Goal: Task Accomplishment & Management: Manage account settings

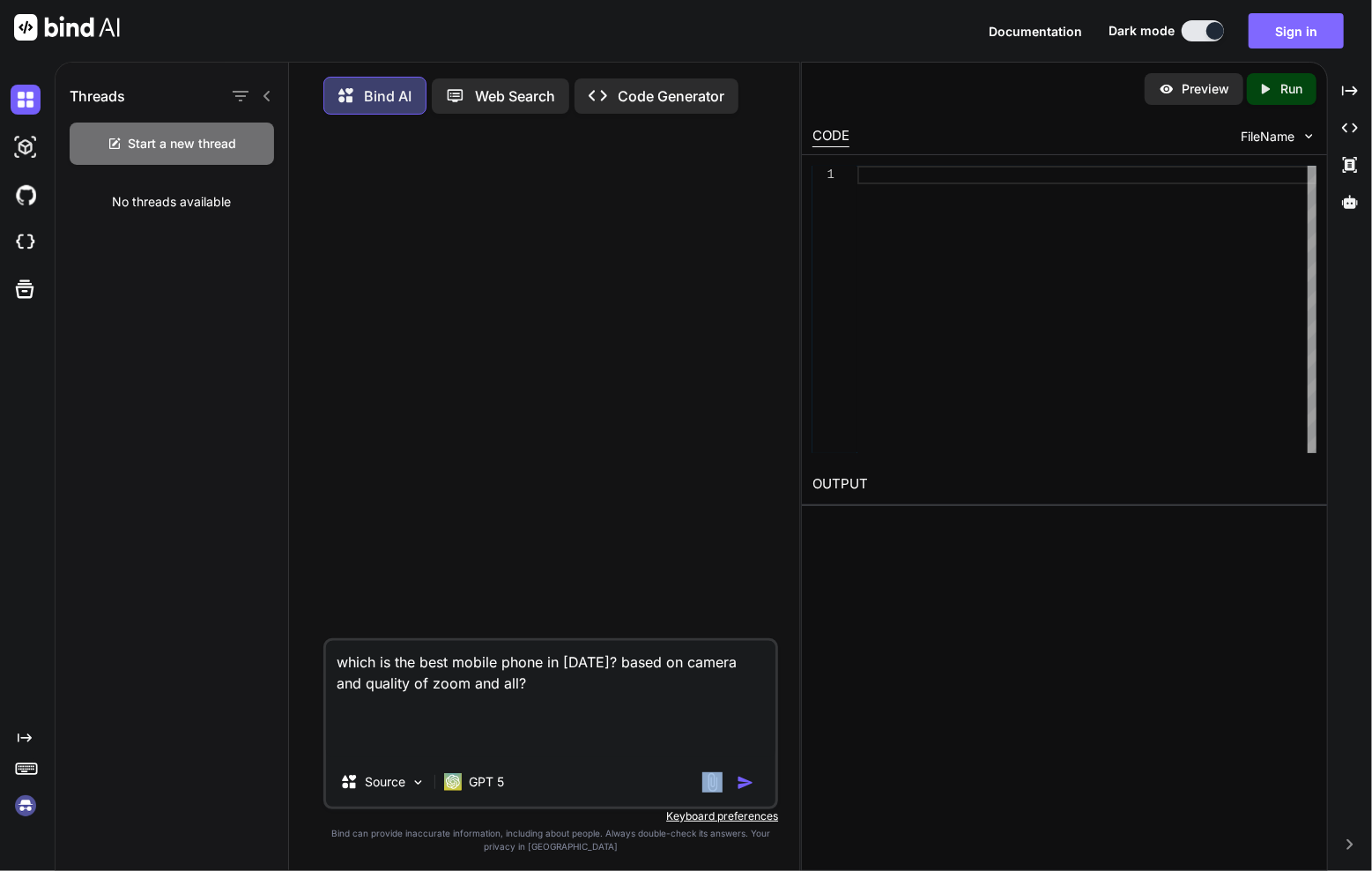
scroll to position [7, 0]
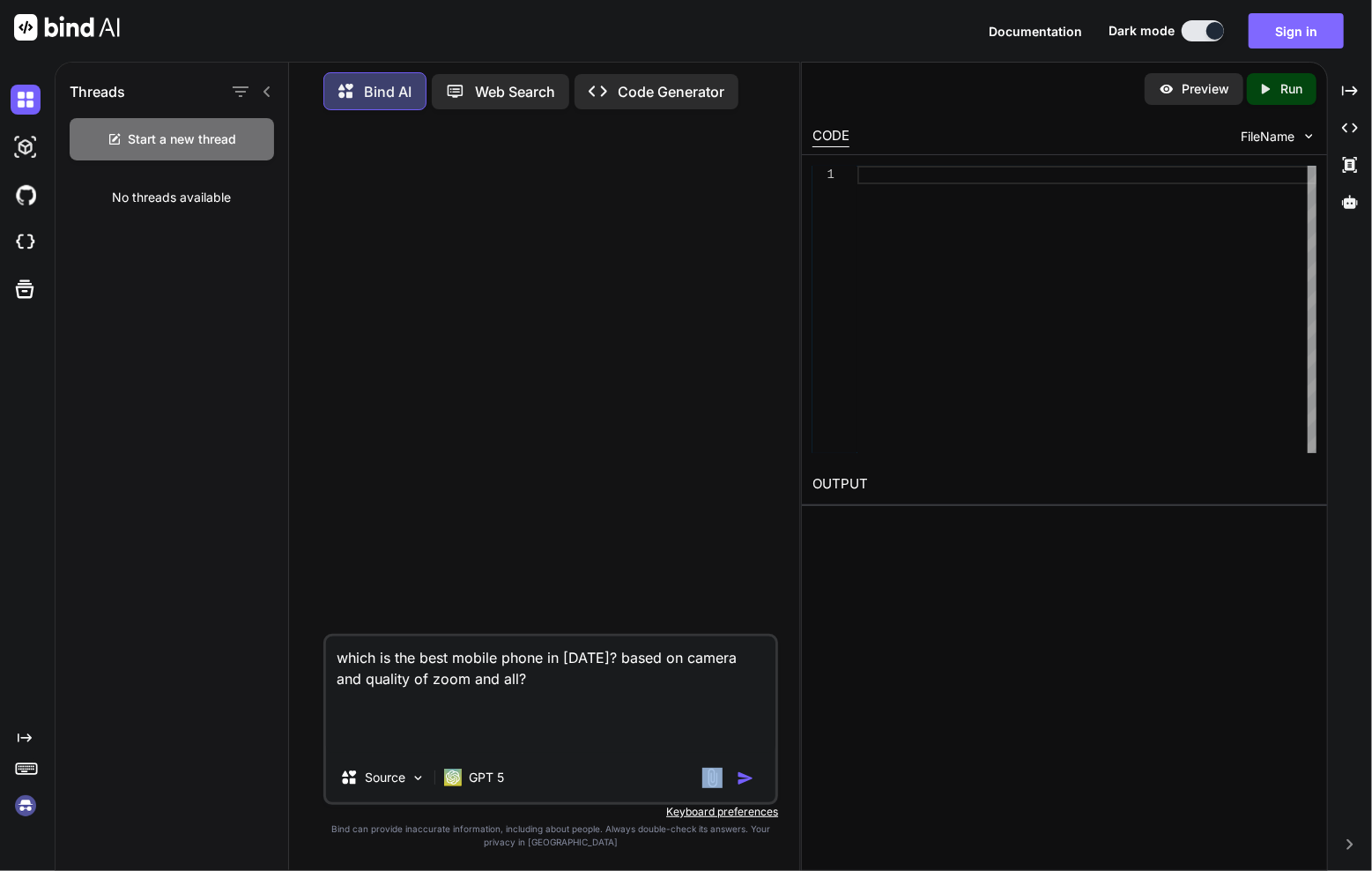
click at [1288, 32] on button "Sign in" at bounding box center [1296, 30] width 95 height 35
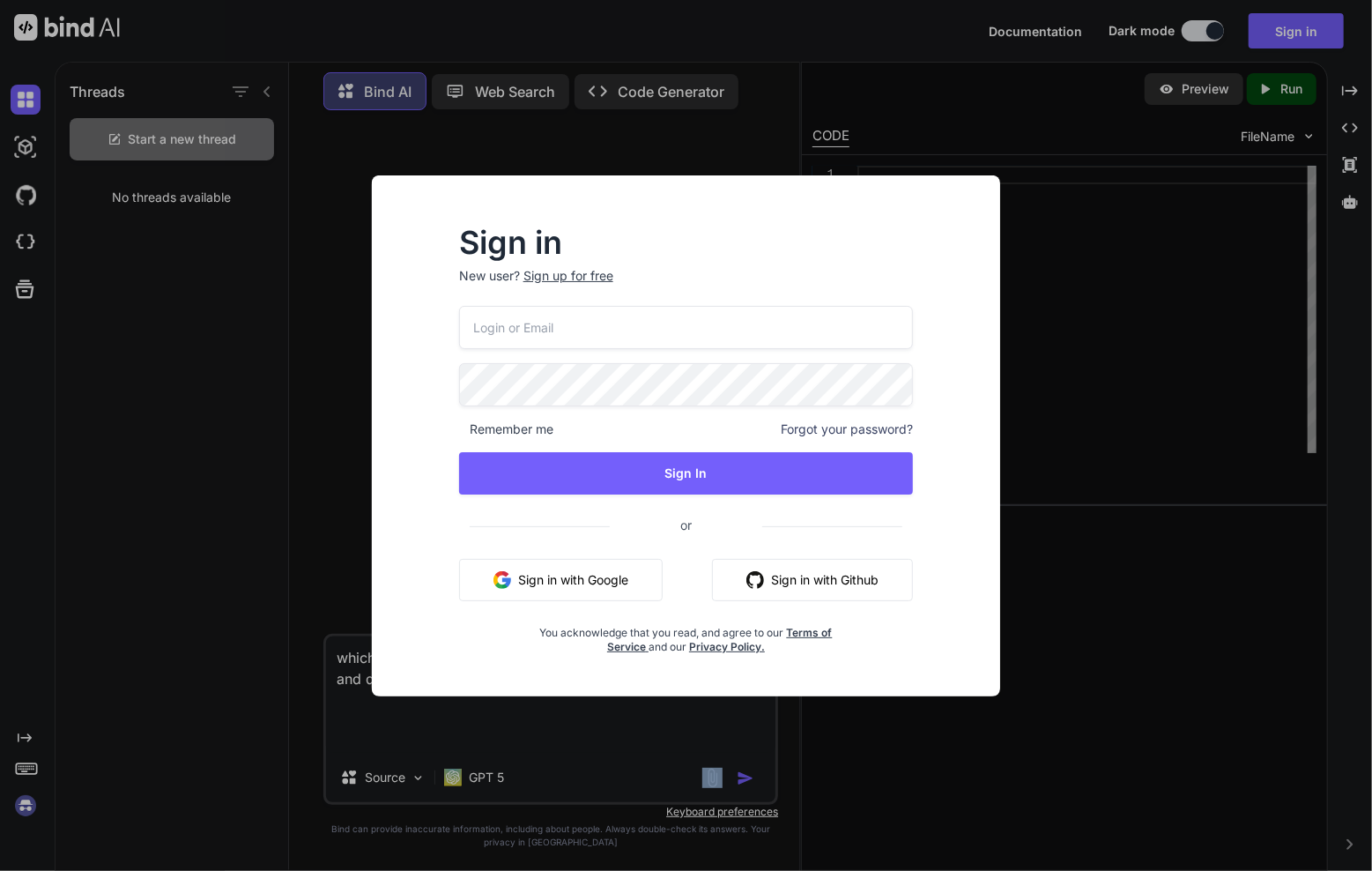
type input "[EMAIL_ADDRESS][DOMAIN_NAME]"
click at [459, 363] on div at bounding box center [459, 363] width 0 height 0
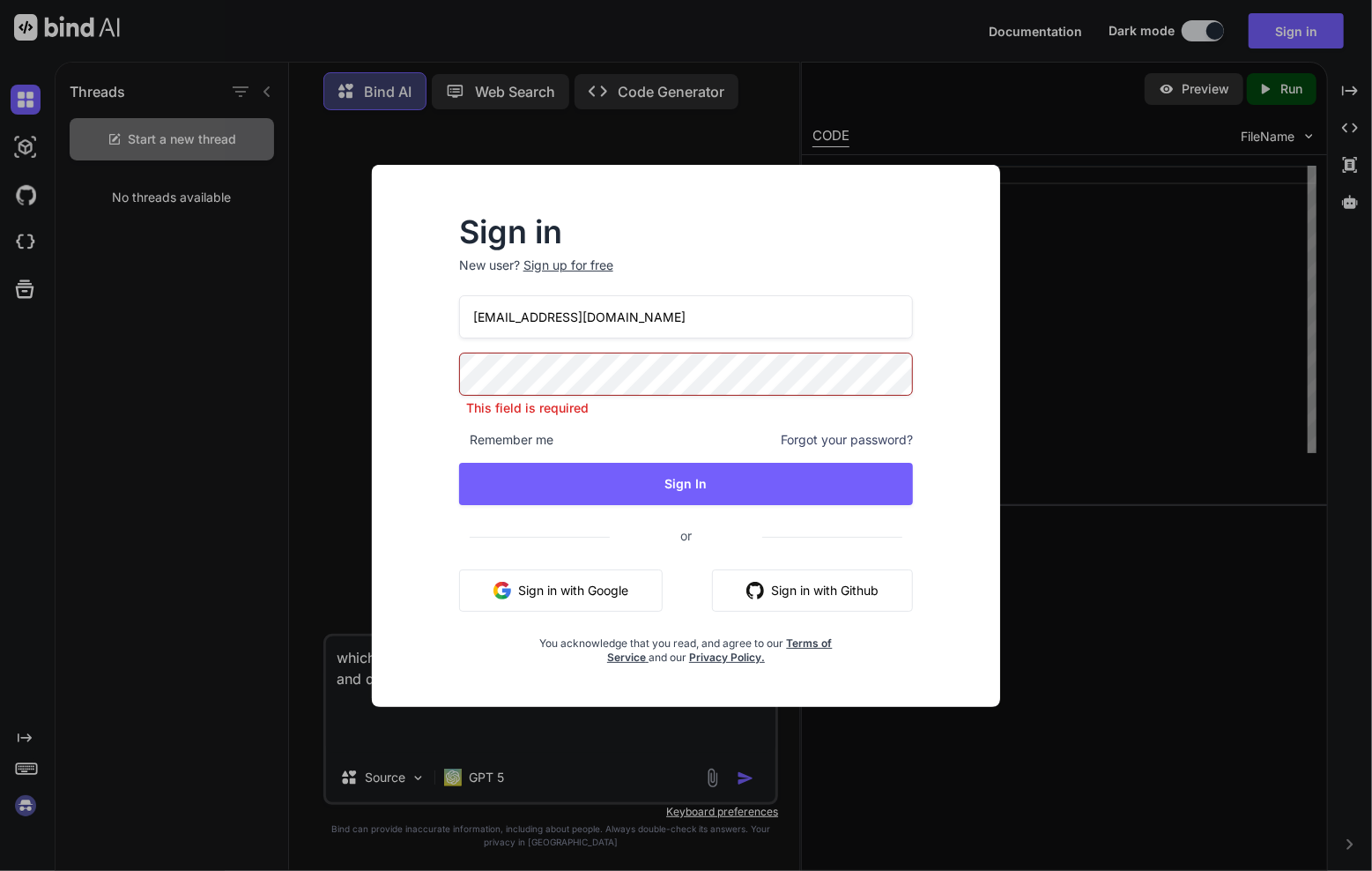
click at [459, 353] on div at bounding box center [459, 353] width 0 height 0
click at [724, 343] on div "swissmadedirect@gmail.com This field is required Remember me Forgot your passwo…" at bounding box center [686, 480] width 454 height 370
click at [459, 353] on div at bounding box center [459, 353] width 0 height 0
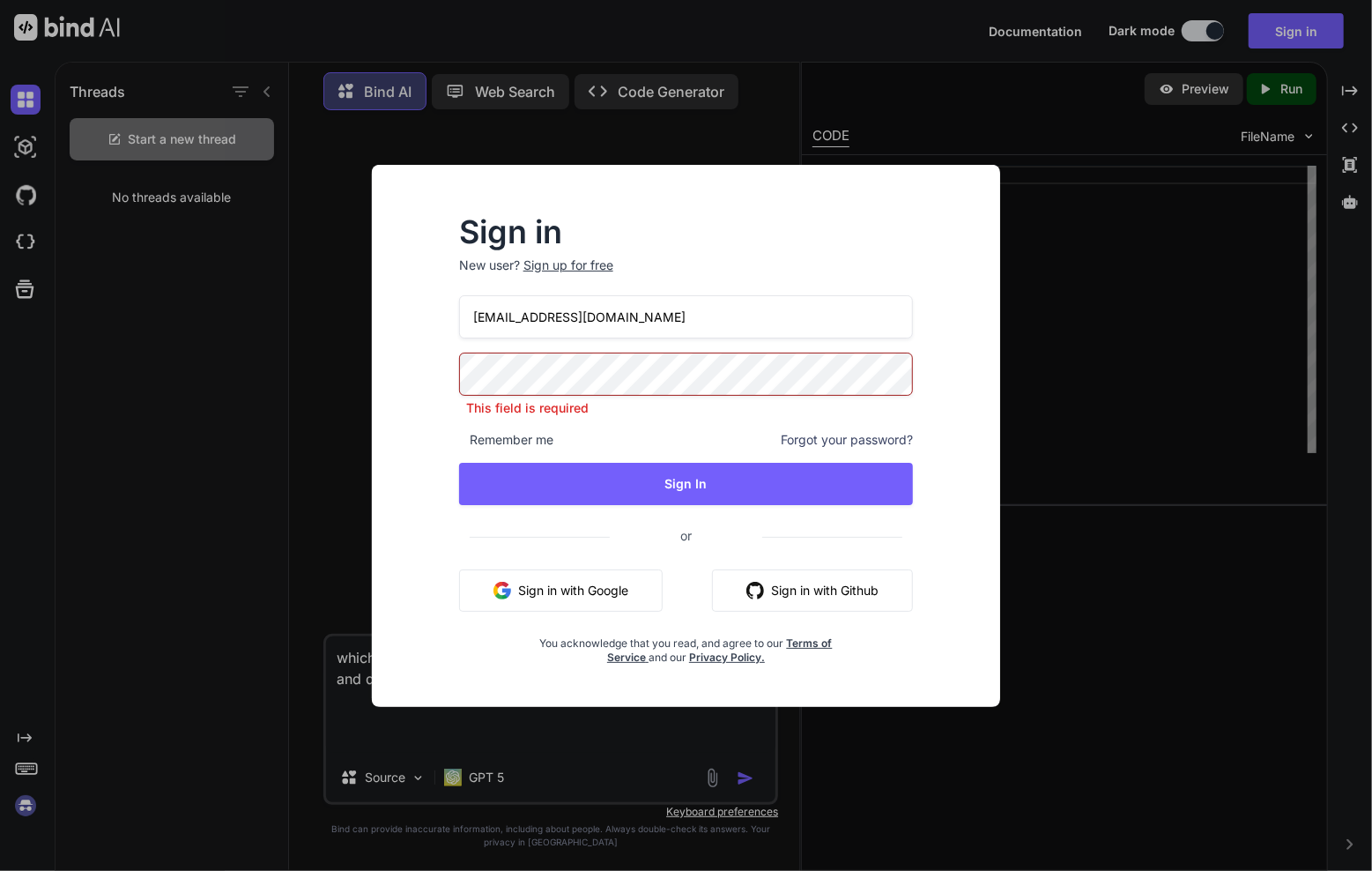
click at [459, 353] on div at bounding box center [459, 353] width 0 height 0
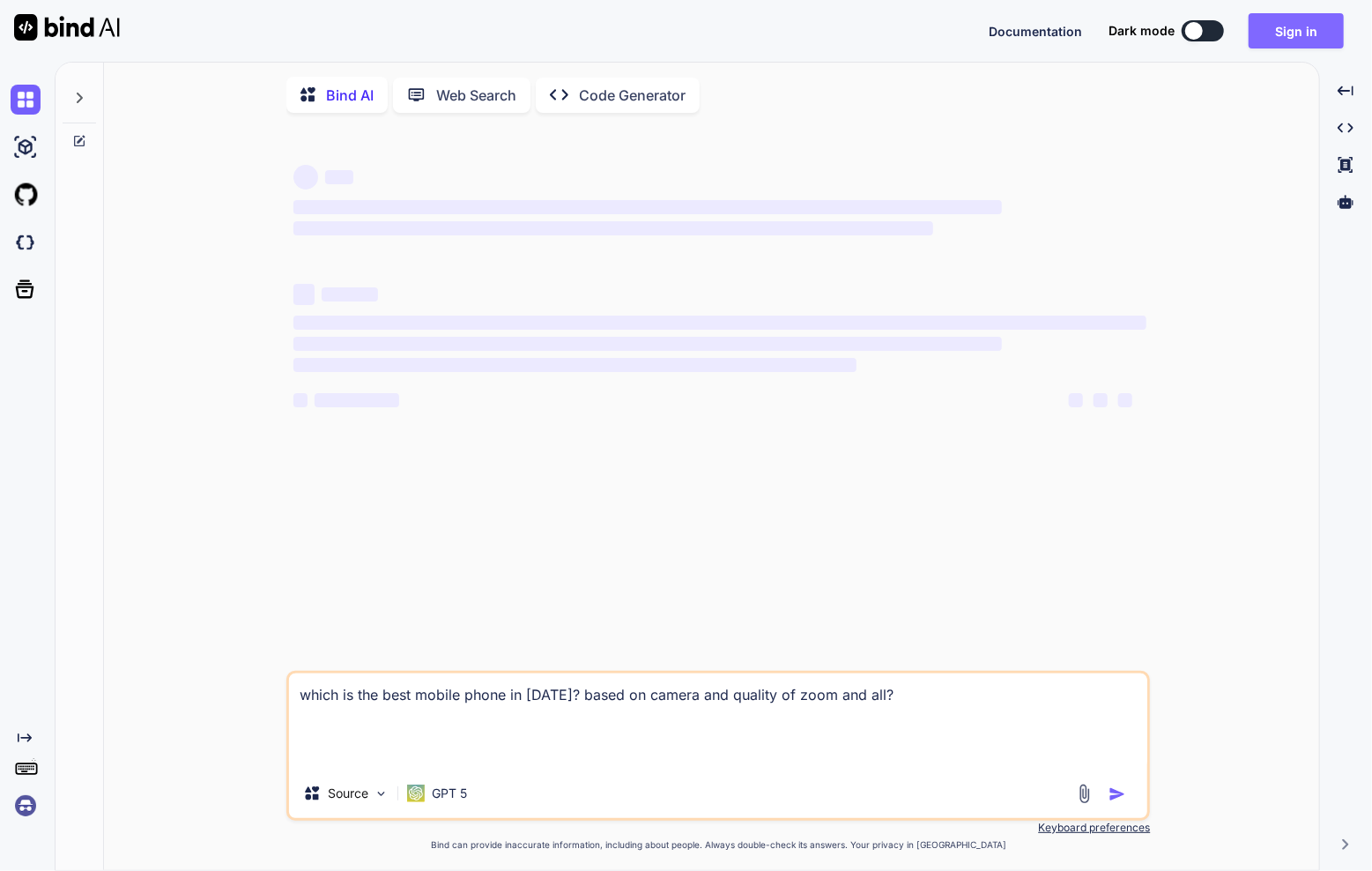
click at [1320, 29] on button "Sign in" at bounding box center [1296, 30] width 95 height 35
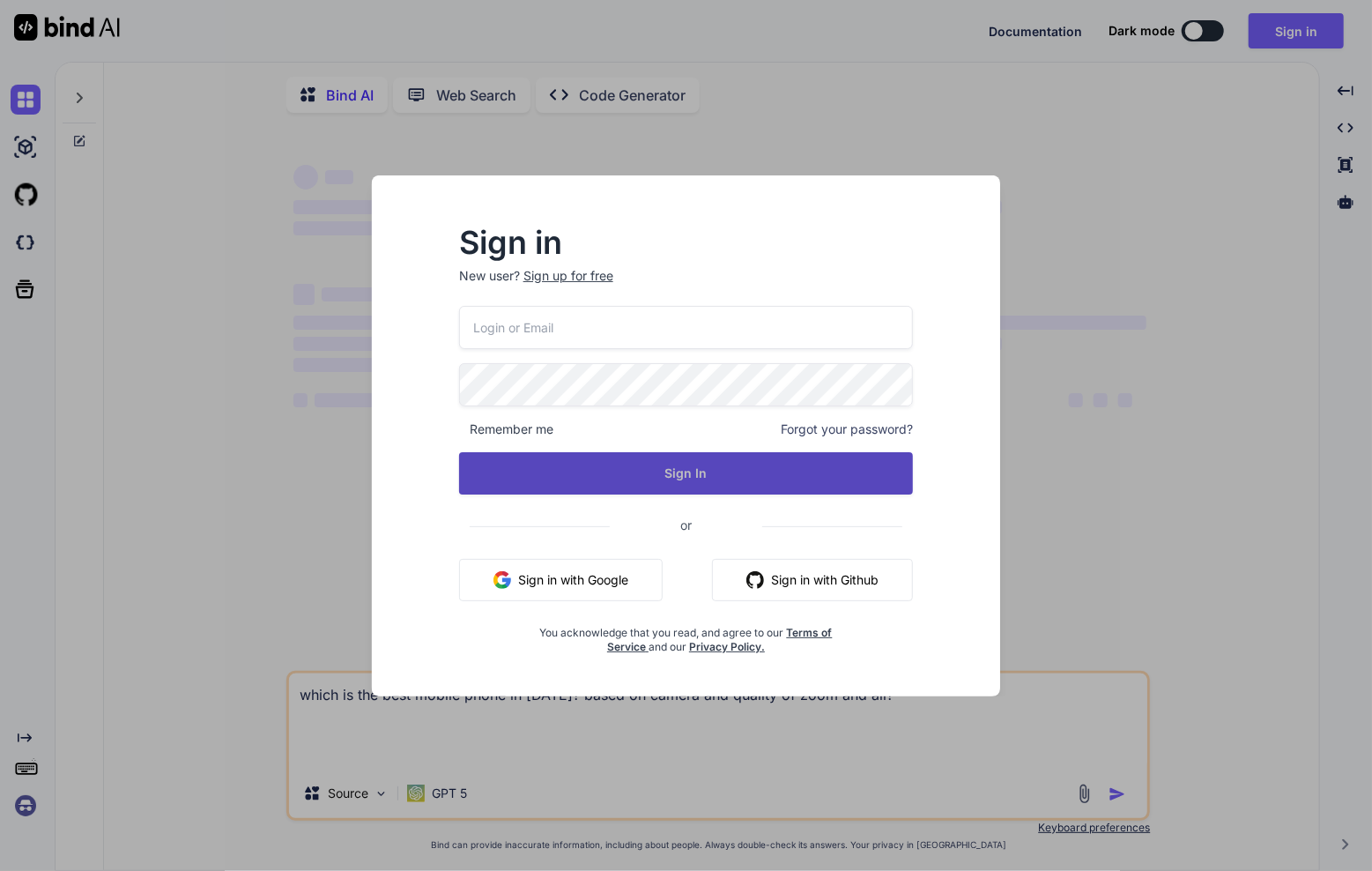
type input "[EMAIL_ADDRESS][DOMAIN_NAME]"
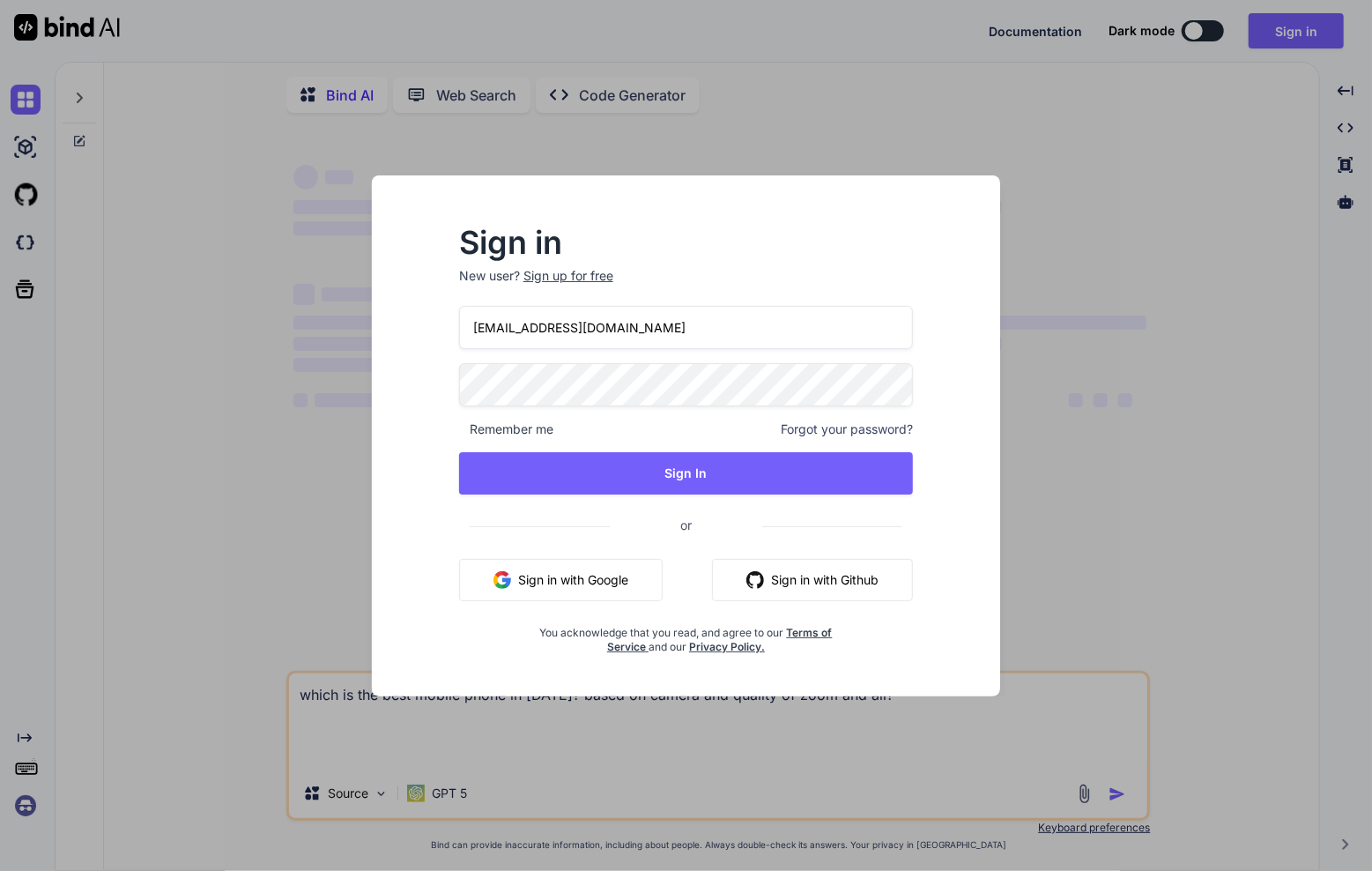
click at [459, 363] on div at bounding box center [459, 363] width 0 height 0
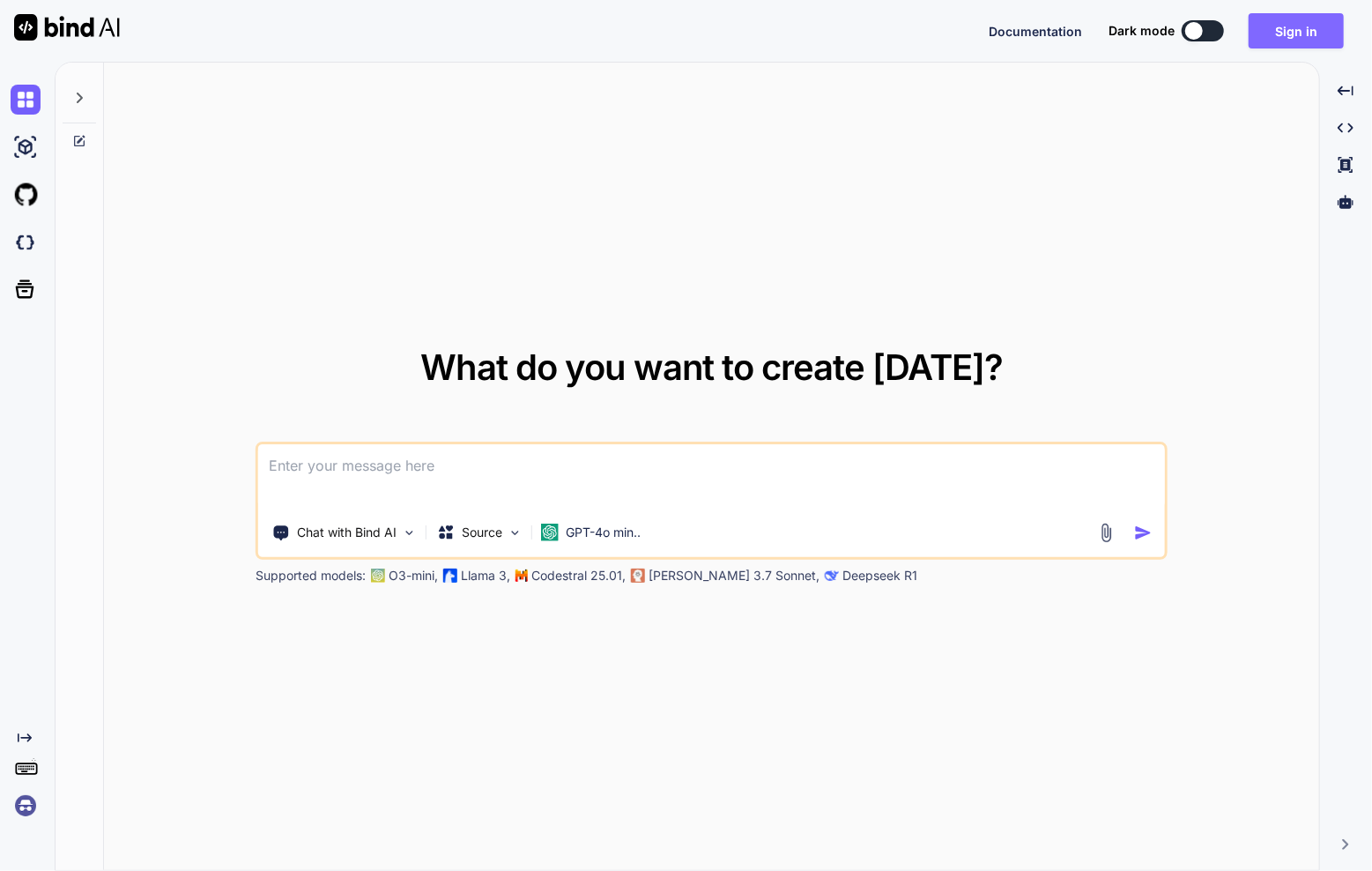
click at [1311, 24] on button "Sign in" at bounding box center [1296, 30] width 95 height 35
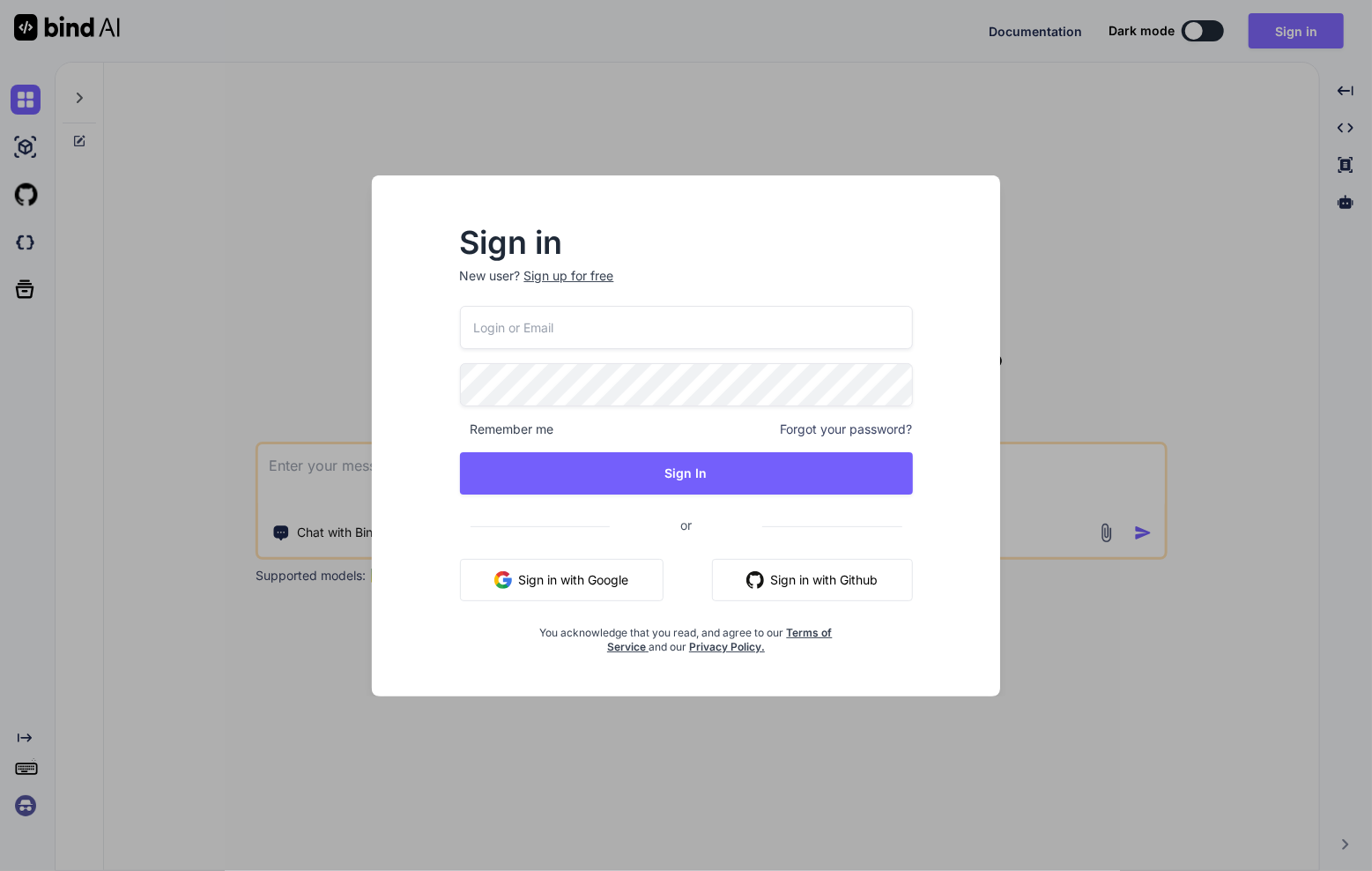
type input "[EMAIL_ADDRESS][DOMAIN_NAME]"
click at [459, 363] on div at bounding box center [459, 363] width 0 height 0
type textarea "x"
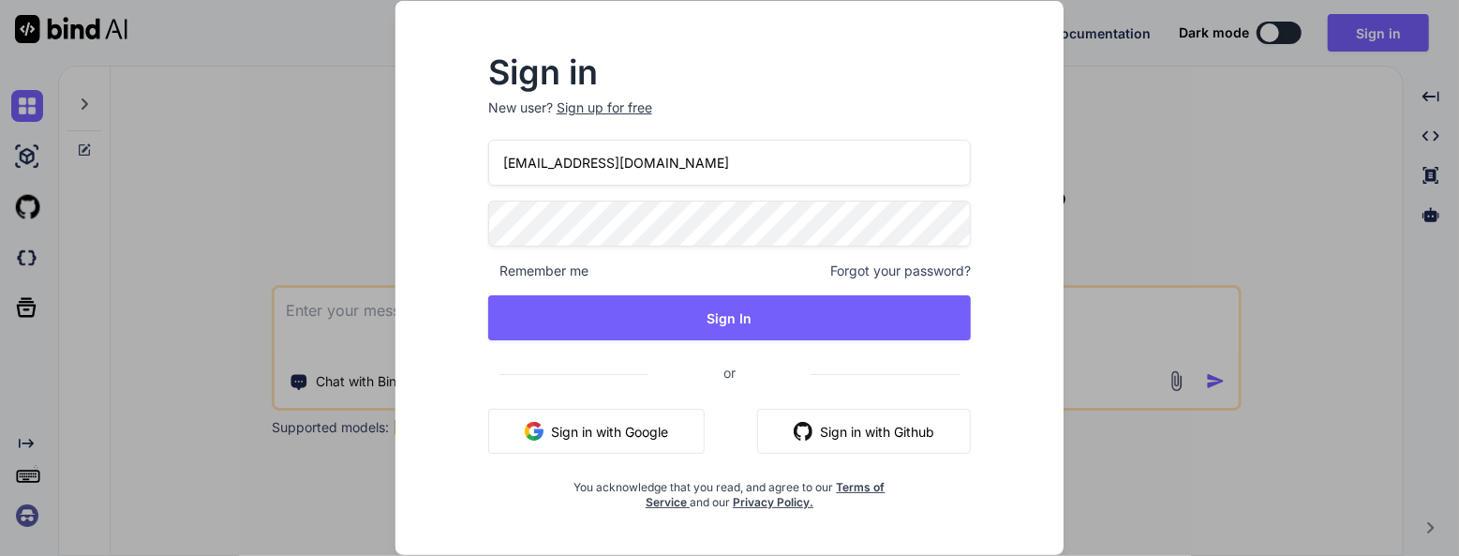
click at [656, 250] on div "[EMAIL_ADDRESS][DOMAIN_NAME] Remember me Forgot your password? Sign In or Sign …" at bounding box center [729, 325] width 483 height 370
